Goal: Navigation & Orientation: Find specific page/section

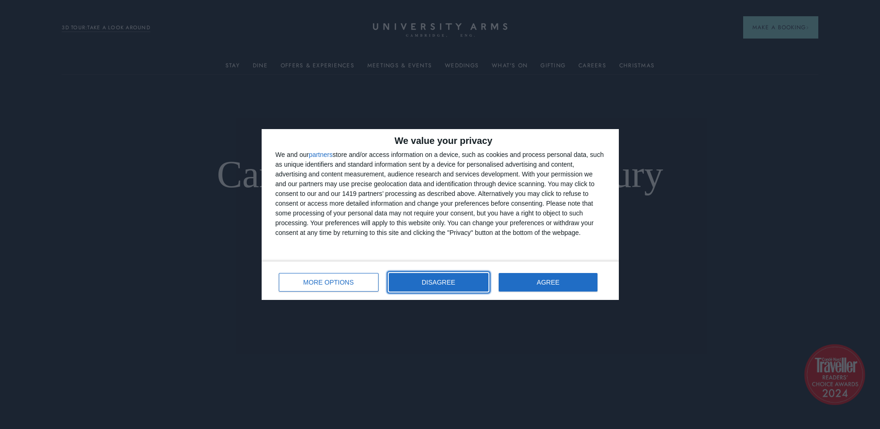
click at [469, 291] on button "DISAGREE" at bounding box center [439, 282] width 100 height 19
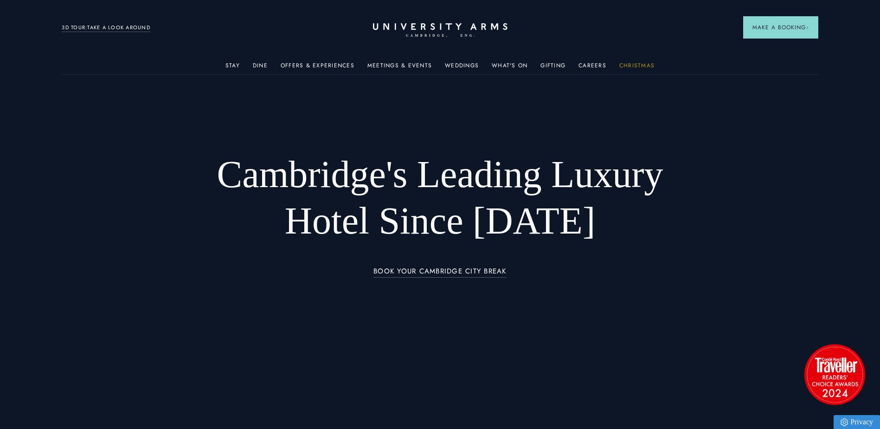
click at [625, 63] on link "Christmas" at bounding box center [637, 68] width 35 height 12
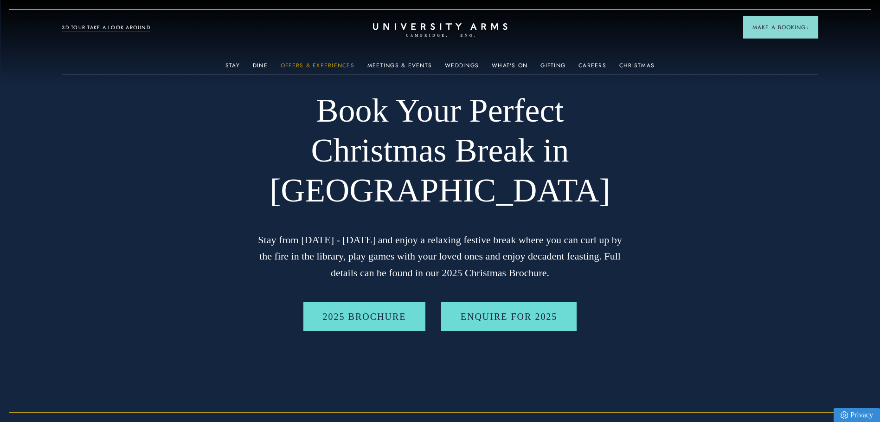
click at [328, 66] on link "Offers & Experiences" at bounding box center [318, 68] width 74 height 12
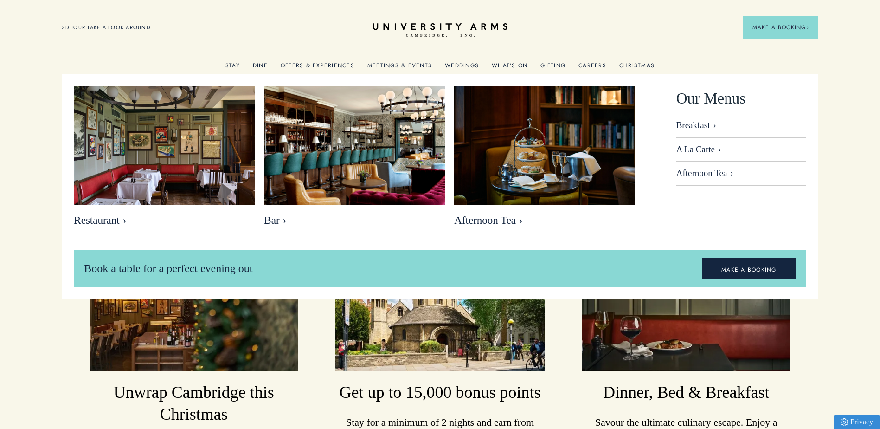
click at [268, 63] on link "Dine" at bounding box center [260, 68] width 15 height 12
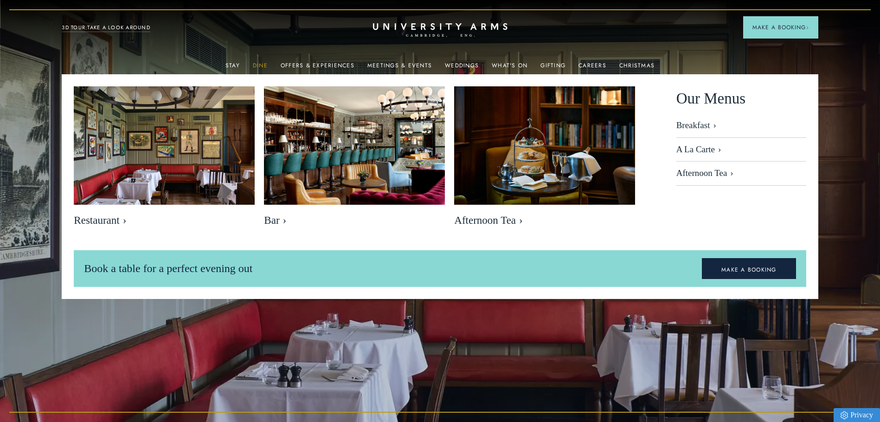
click at [261, 65] on link "Dine" at bounding box center [260, 68] width 15 height 12
click at [699, 145] on link "A La Carte" at bounding box center [742, 150] width 130 height 24
click at [587, 63] on link "Careers" at bounding box center [593, 68] width 28 height 12
